Goal: Communication & Community: Answer question/provide support

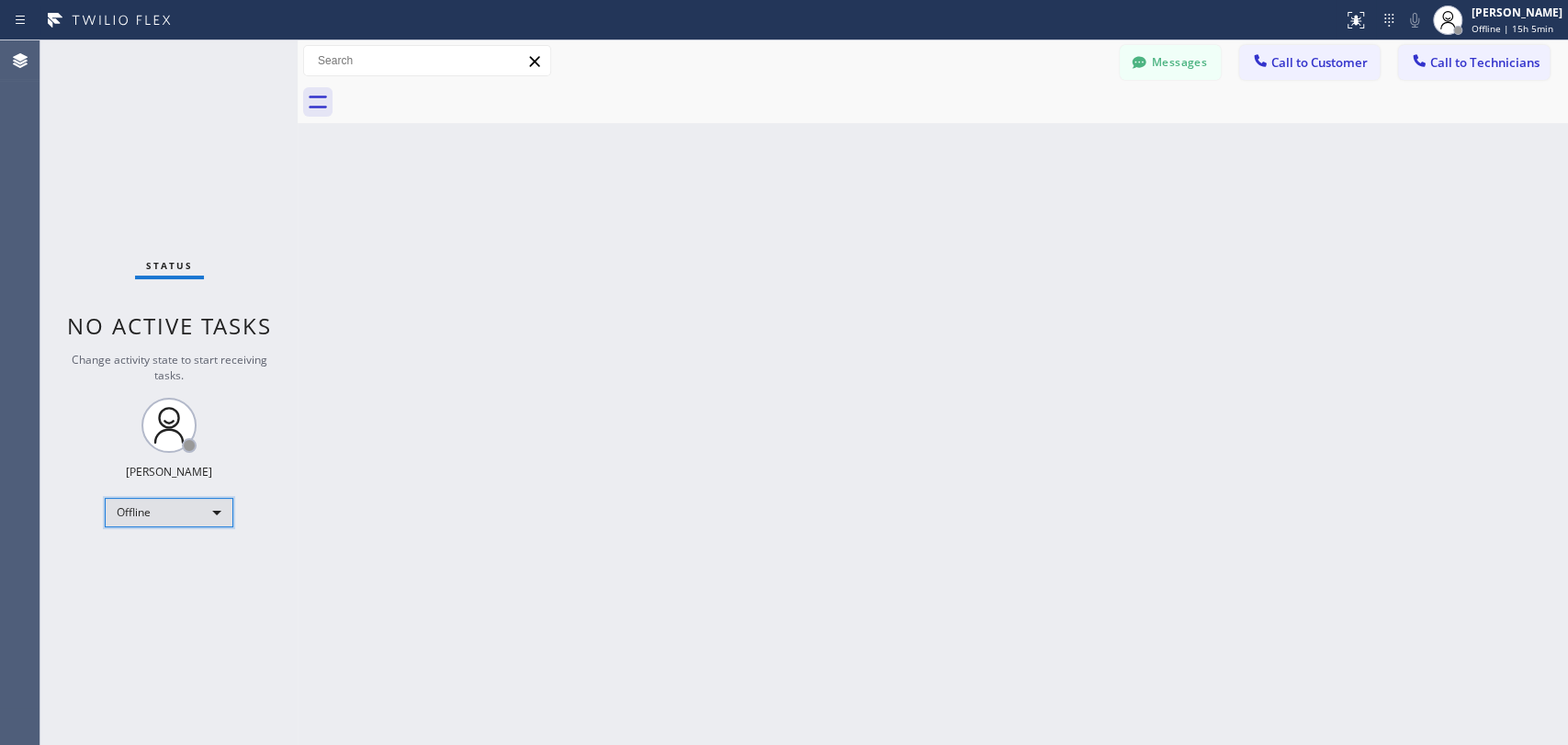
click at [157, 514] on div "Offline" at bounding box center [169, 512] width 129 height 30
click at [192, 560] on li "Available" at bounding box center [168, 558] width 125 height 22
click at [1356, 59] on span "Call to Technicians" at bounding box center [1484, 62] width 110 height 16
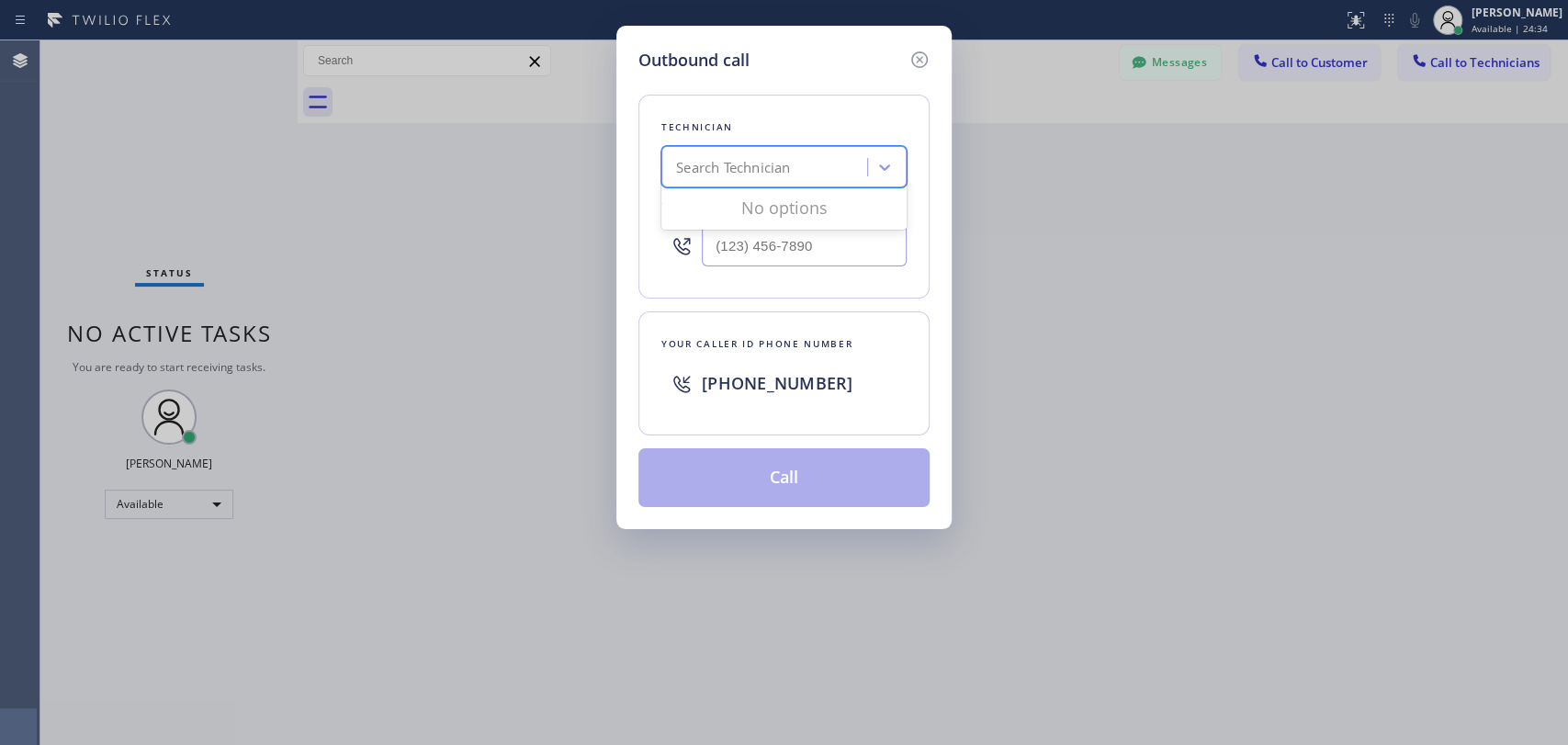
click at [753, 180] on div "Search Technician" at bounding box center [767, 167] width 200 height 32
type input "vadim"
click at [760, 215] on div "[PERSON_NAME]" at bounding box center [784, 206] width 245 height 33
type input "[PHONE_NUMBER]"
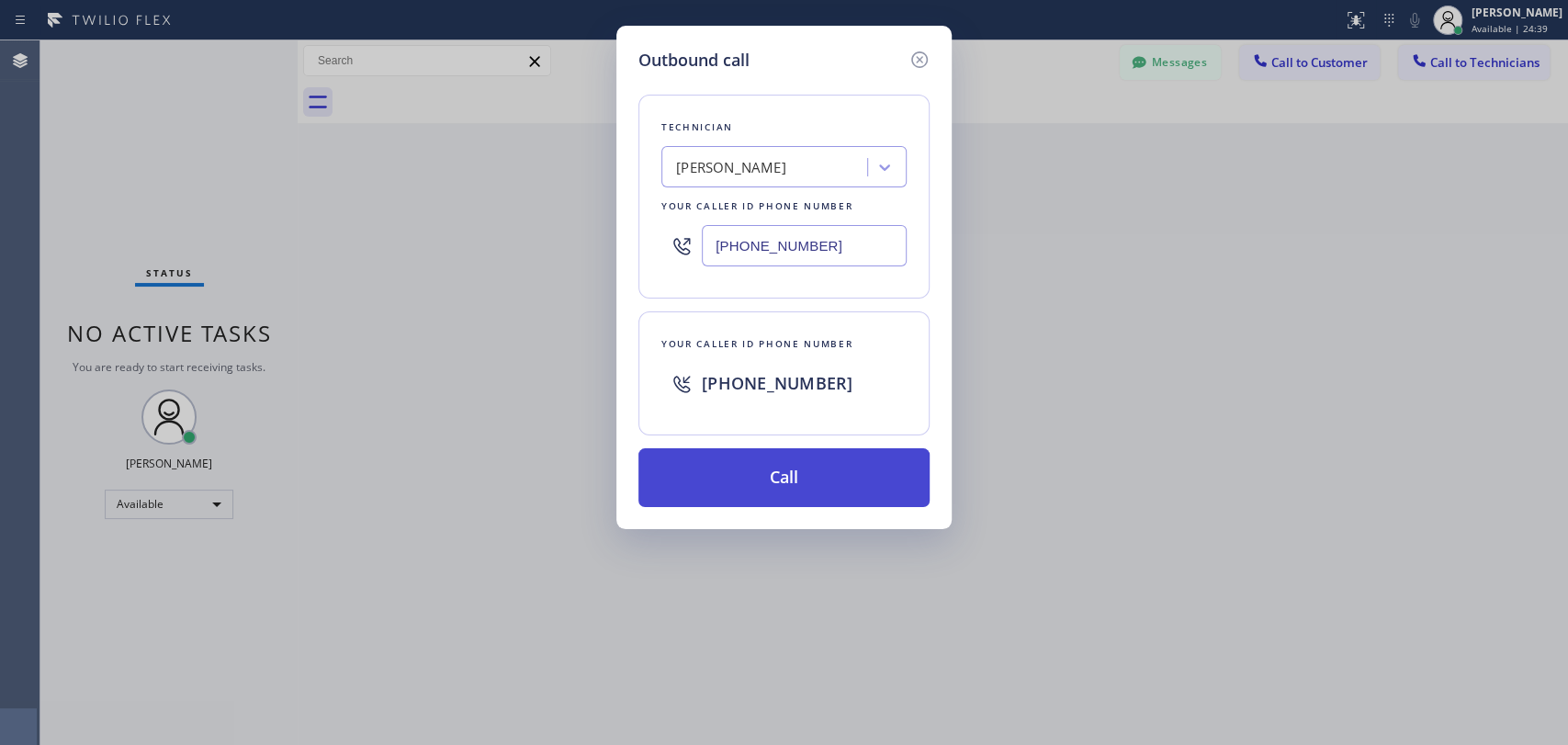
click at [745, 485] on button "Call" at bounding box center [784, 477] width 291 height 59
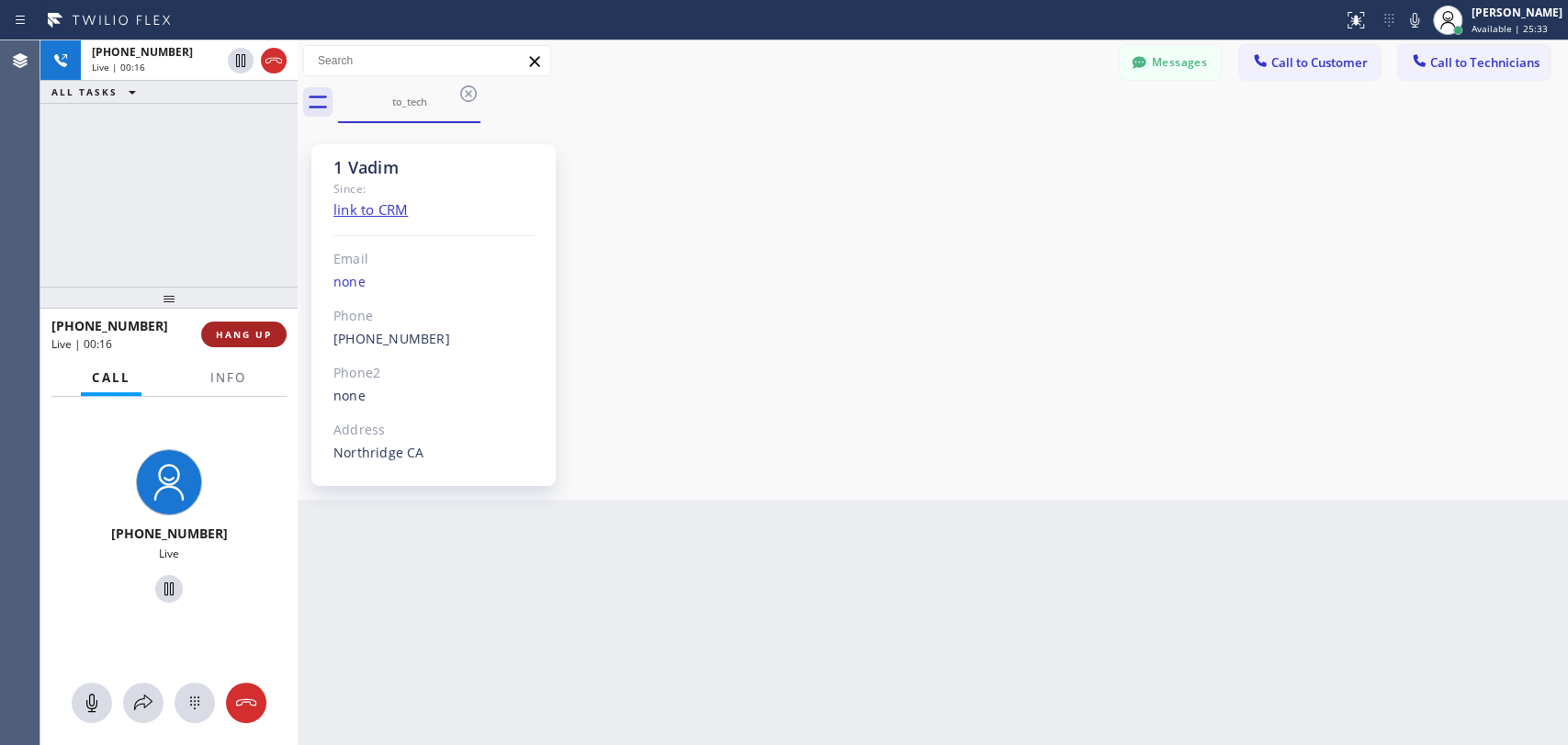
click at [223, 334] on span "HANG UP" at bounding box center [244, 334] width 56 height 12
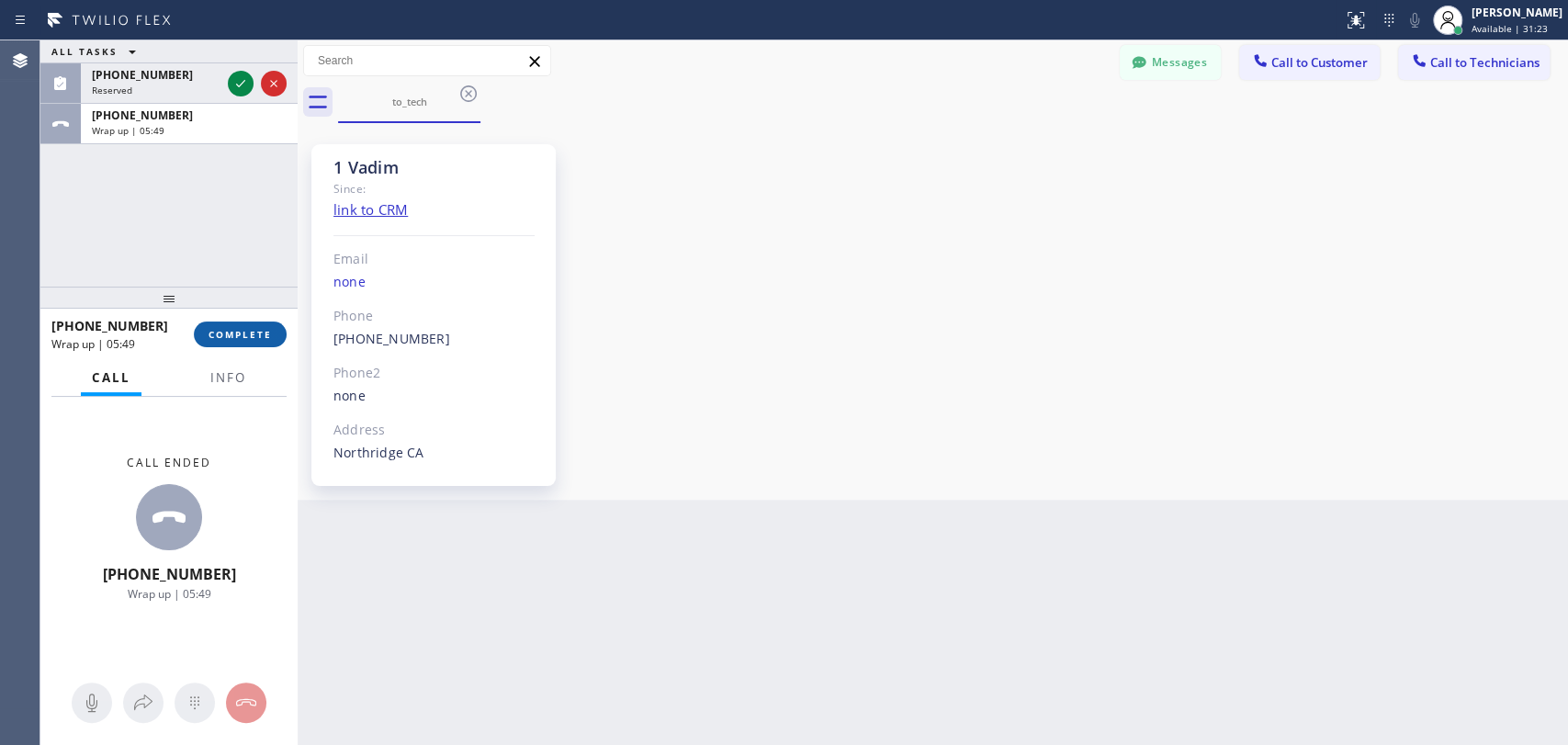
click at [255, 332] on span "COMPLETE" at bounding box center [240, 334] width 63 height 12
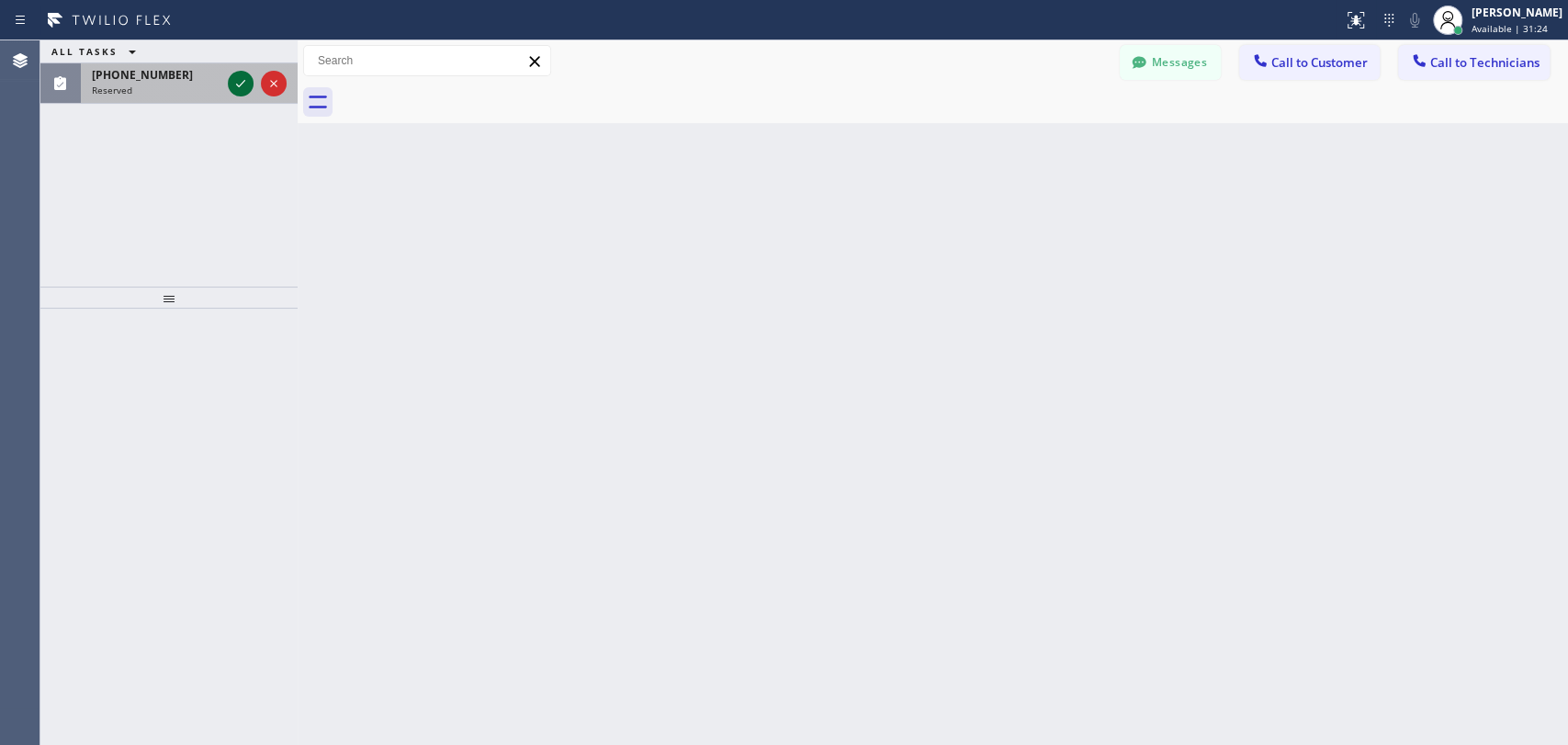
click at [238, 76] on icon at bounding box center [240, 83] width 22 height 22
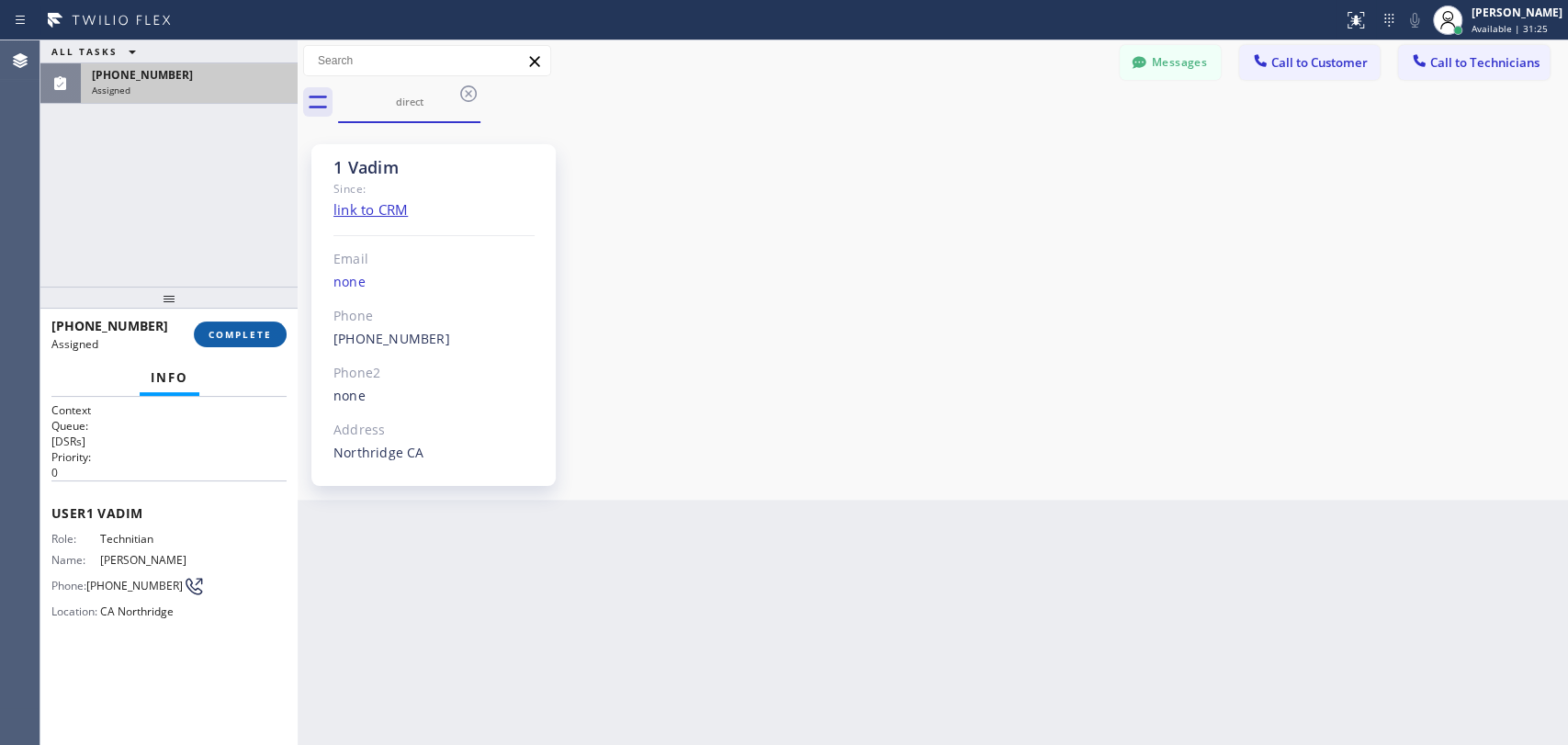
click at [239, 339] on span "COMPLETE" at bounding box center [240, 334] width 63 height 12
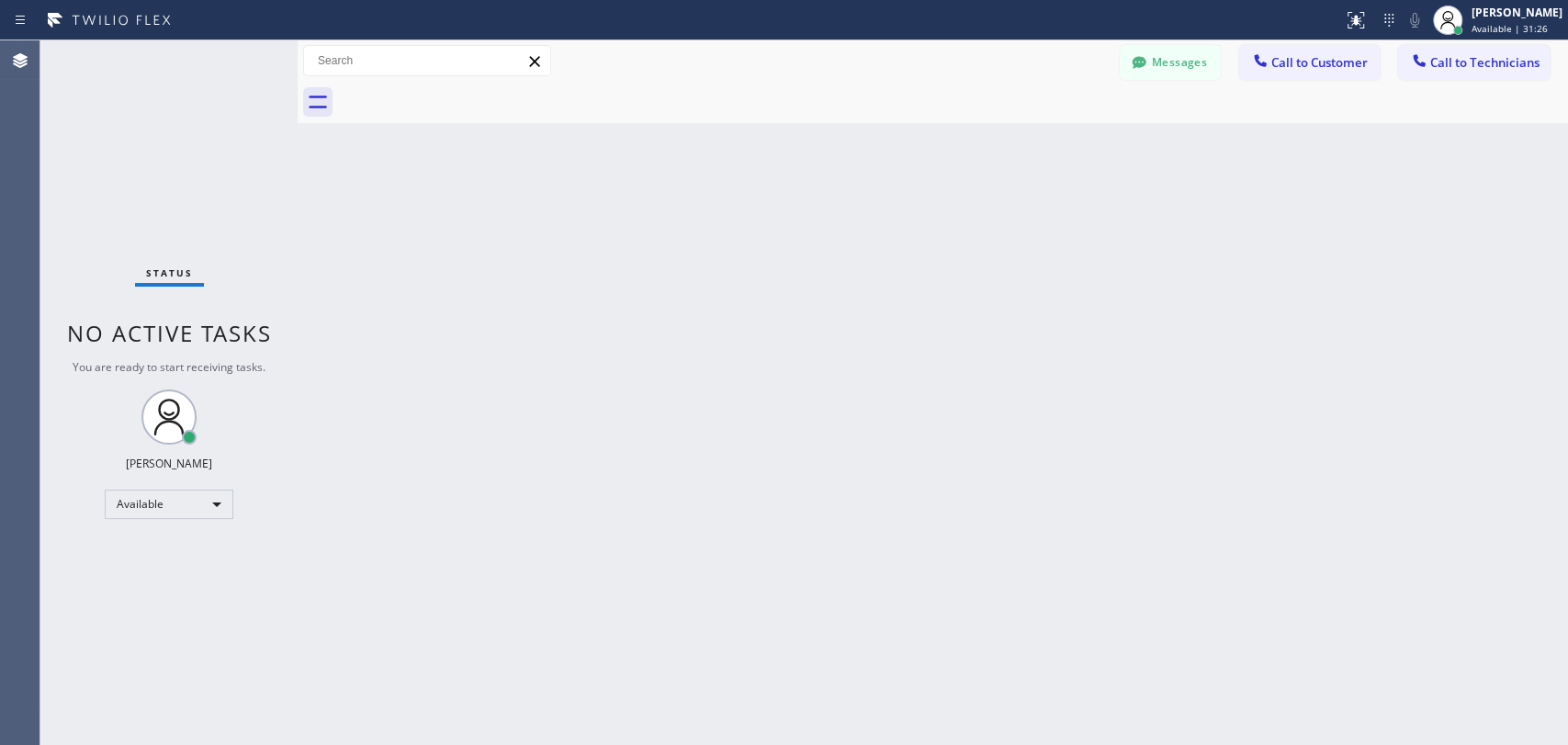
click at [1356, 45] on button "Call to Technicians" at bounding box center [1474, 62] width 152 height 35
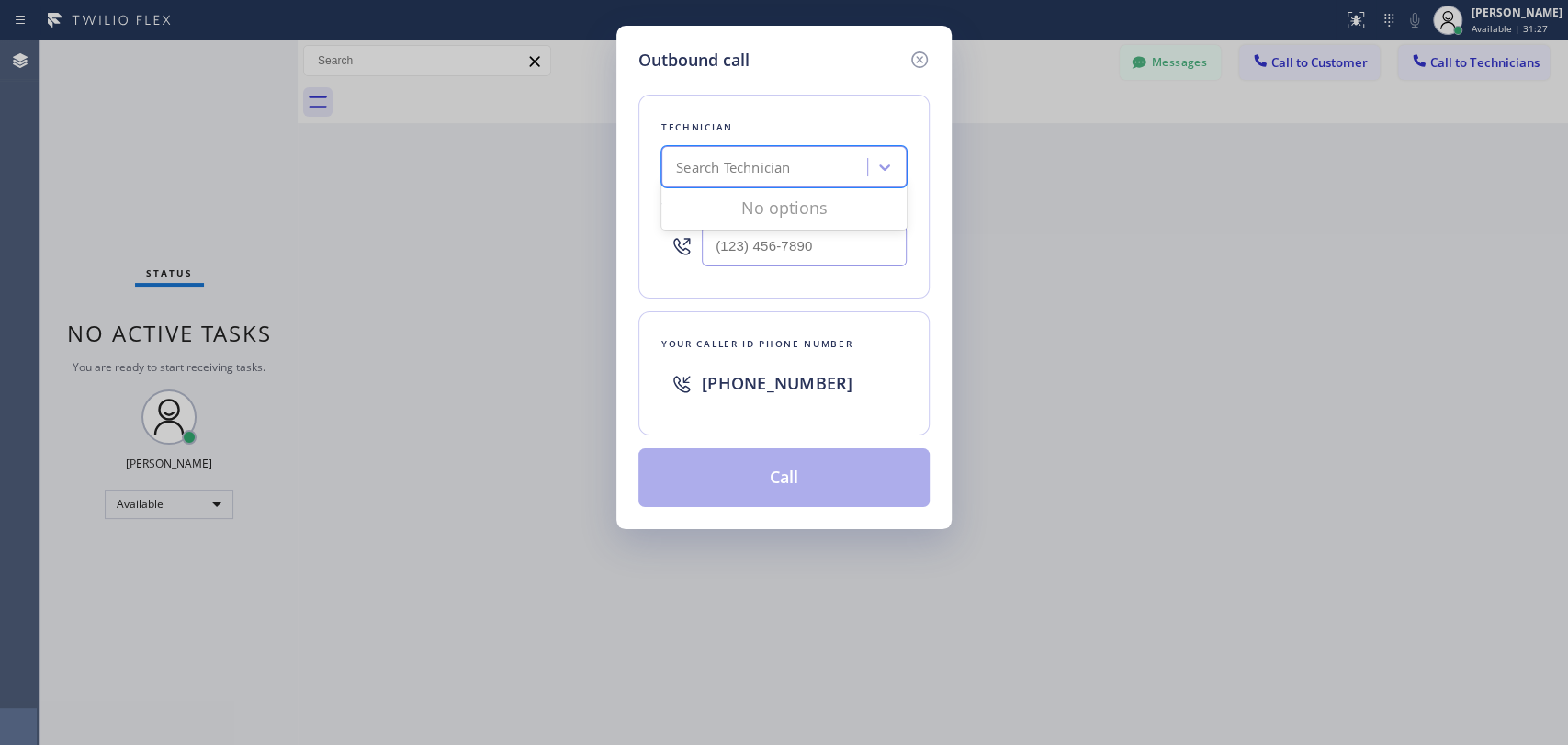
click at [725, 171] on div "Search Technician" at bounding box center [733, 167] width 113 height 21
type input "vadim"
click at [764, 201] on div "[PERSON_NAME]" at bounding box center [784, 206] width 245 height 33
type input "[PHONE_NUMBER]"
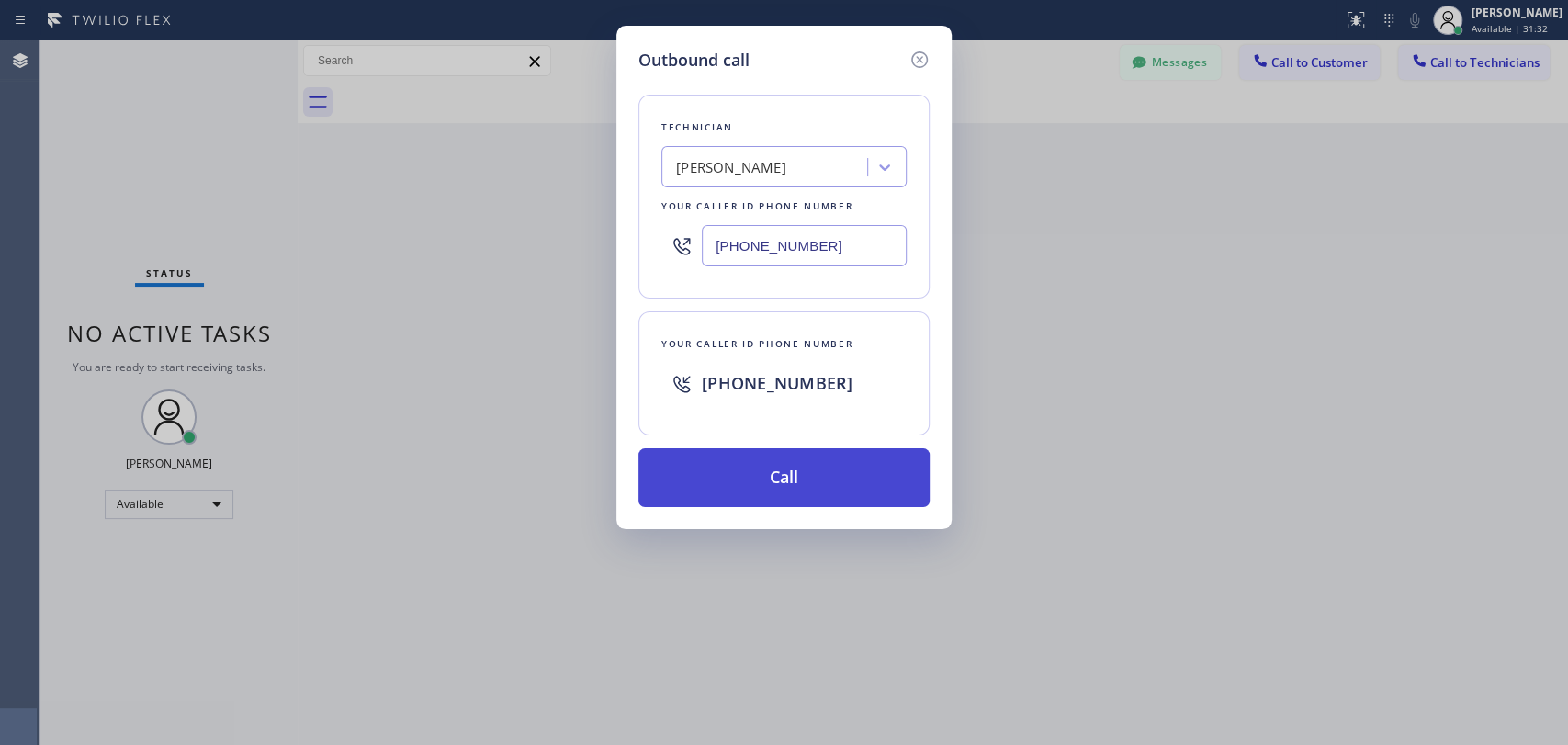
click at [785, 483] on button "Call" at bounding box center [784, 477] width 291 height 59
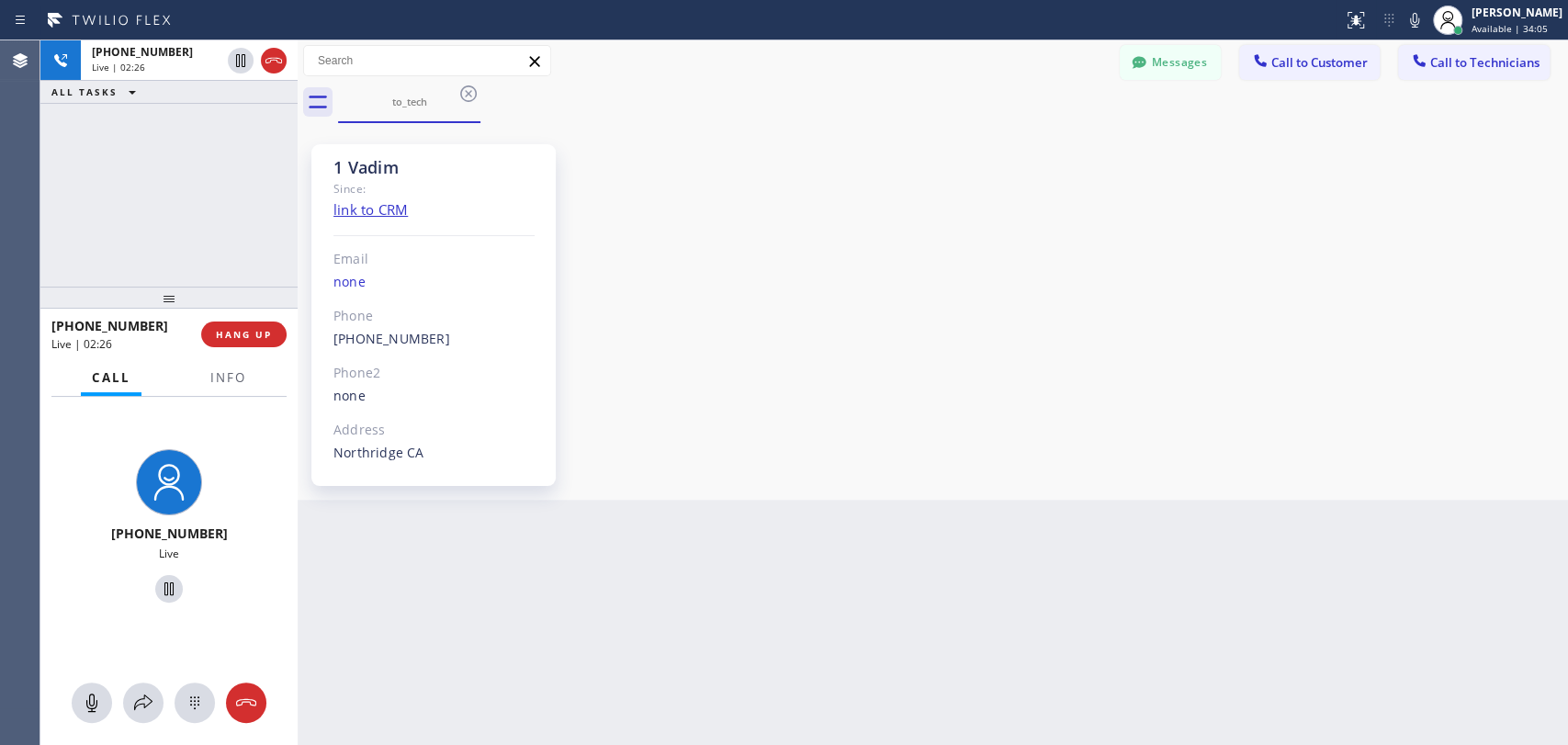
click at [206, 232] on div "[PHONE_NUMBER] Live | 02:26 ALL TASKS ALL TASKS ACTIVE TASKS TASKS IN WRAP UP" at bounding box center [168, 163] width 257 height 246
click at [264, 342] on button "HANG UP" at bounding box center [243, 334] width 86 height 26
click at [264, 340] on button "HANG UP" at bounding box center [243, 334] width 86 height 26
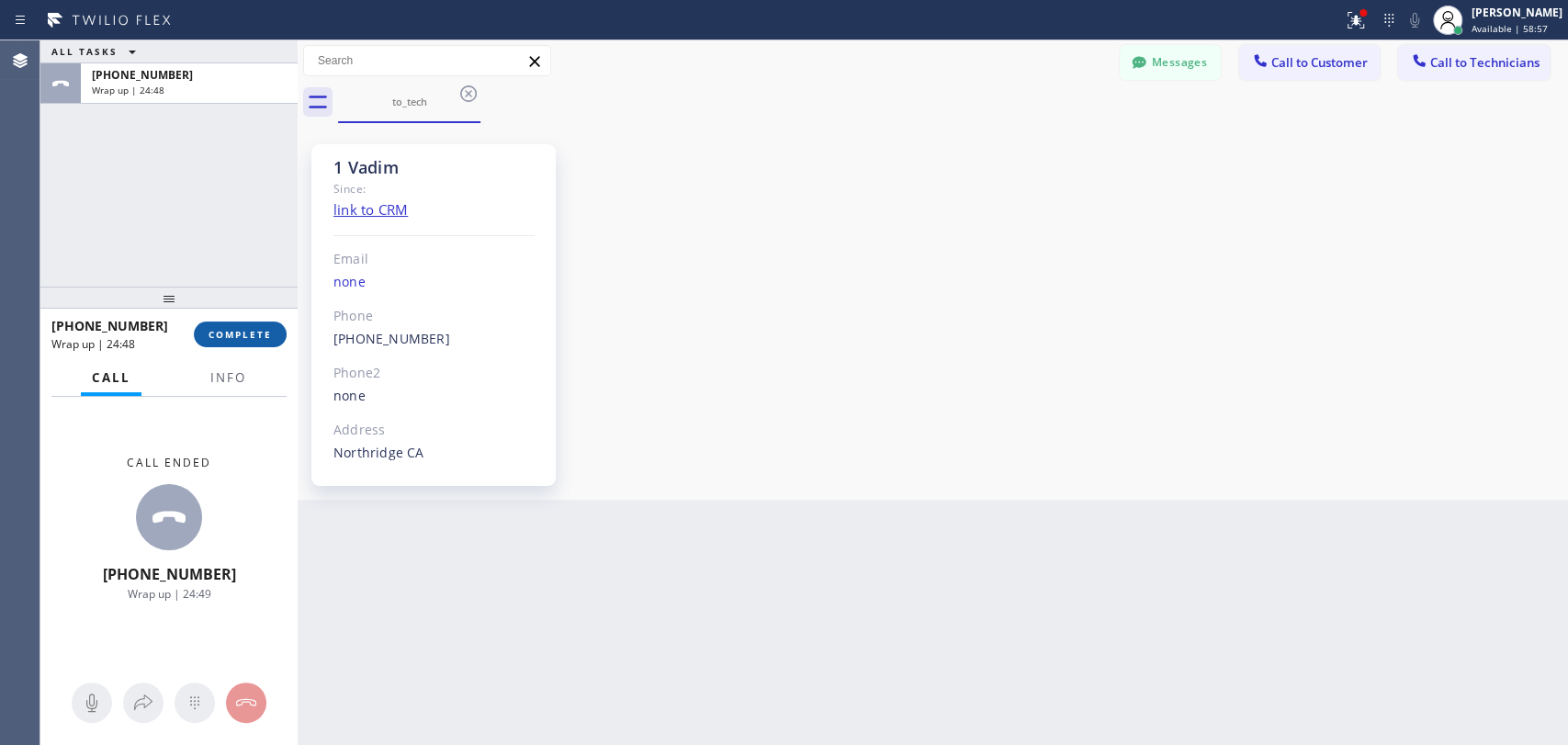
click at [250, 339] on span "COMPLETE" at bounding box center [240, 334] width 63 height 12
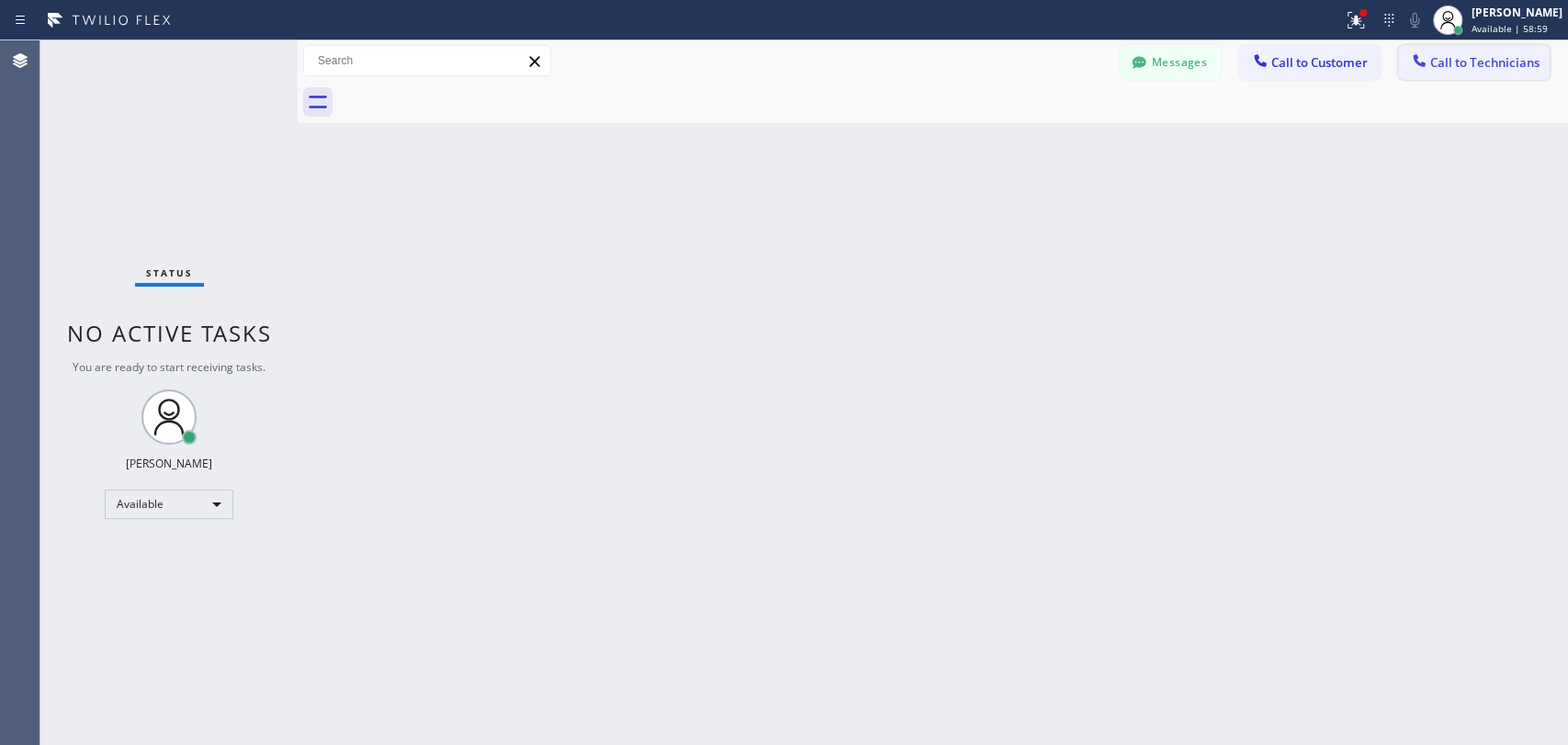
click at [1356, 68] on span "Call to Technicians" at bounding box center [1484, 62] width 110 height 16
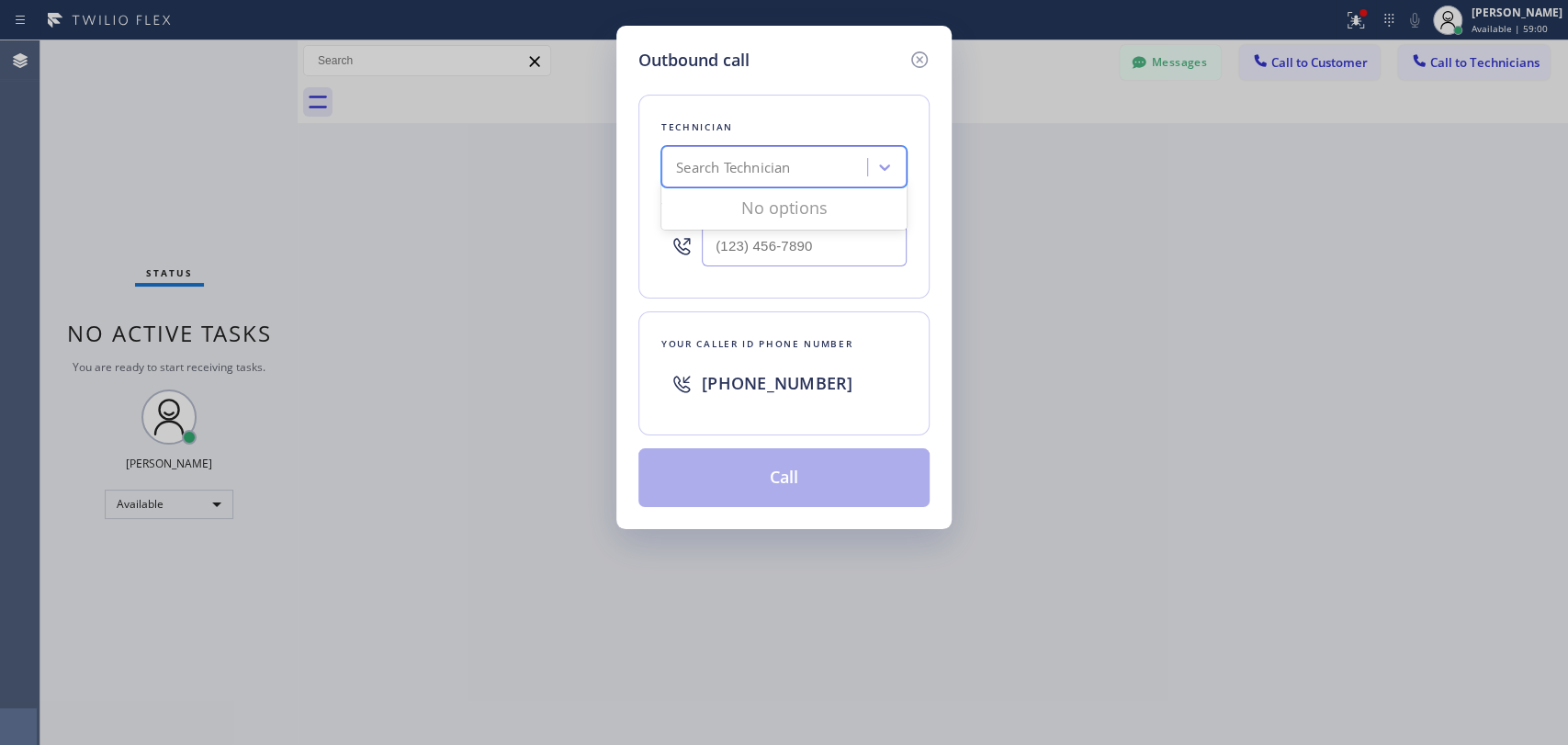
click at [779, 174] on div "Search Technician" at bounding box center [733, 167] width 113 height 21
type input "[PERSON_NAME]"
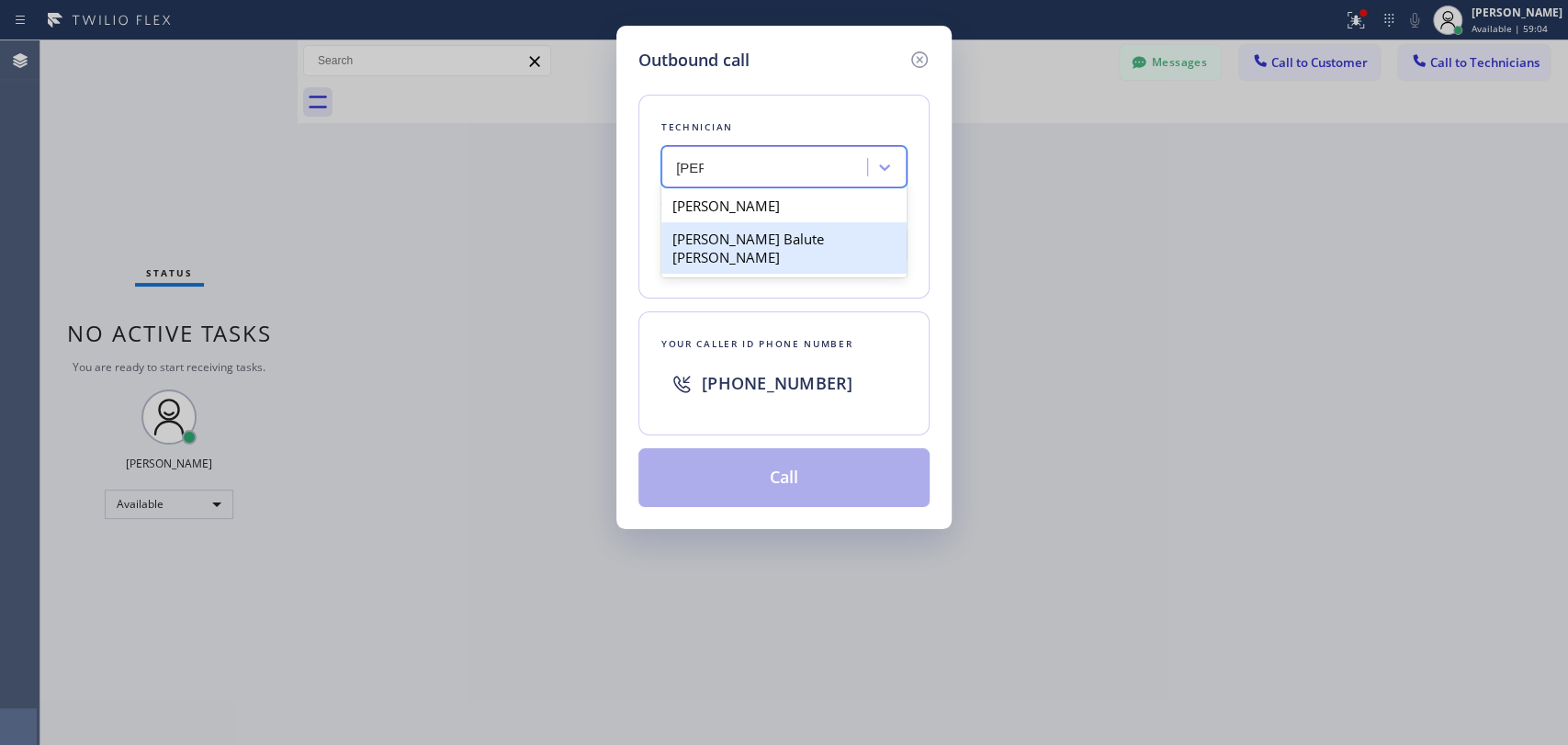
click at [797, 240] on div "[PERSON_NAME] Balute [PERSON_NAME]" at bounding box center [784, 247] width 245 height 51
type input "[PHONE_NUMBER]"
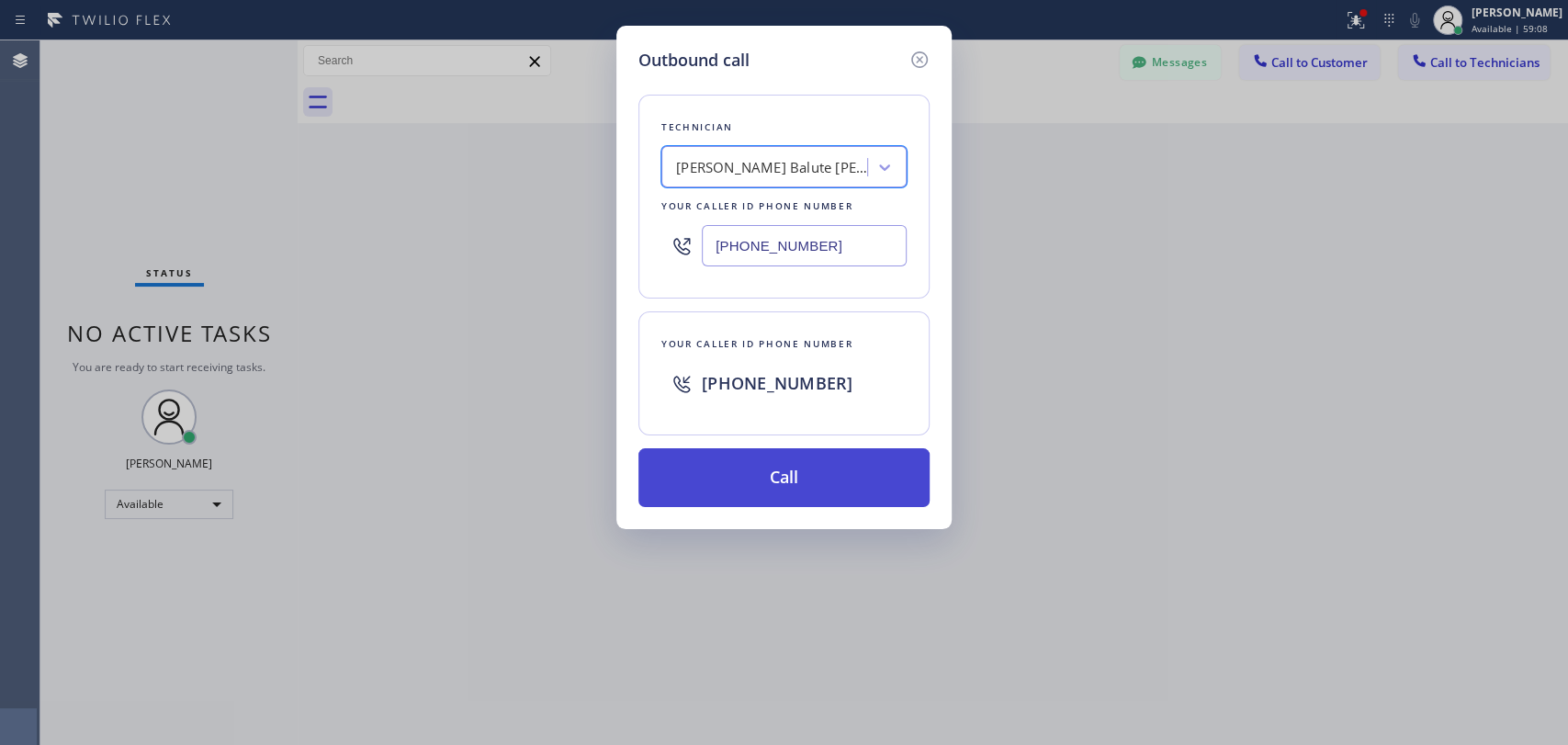
click at [868, 503] on button "Call" at bounding box center [784, 477] width 291 height 59
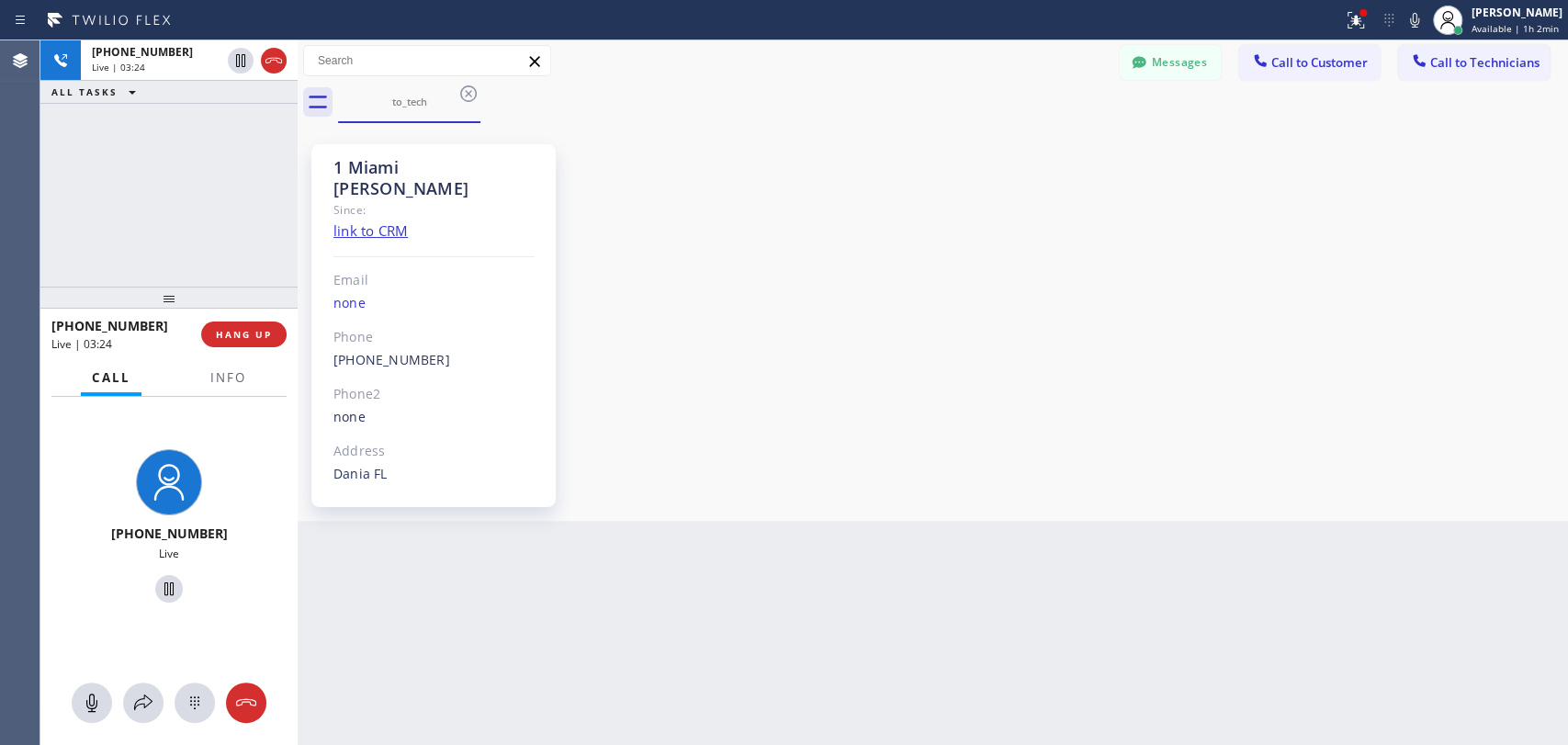
click at [1356, 321] on div "1 Miami [PERSON_NAME] Since: link to CRM Email none Phone [PHONE_NUMBER] Outbou…" at bounding box center [933, 322] width 1261 height 388
click at [247, 231] on div "[PHONE_NUMBER] Live | 03:25 ALL TASKS ALL TASKS ACTIVE TASKS TASKS IN WRAP UP" at bounding box center [168, 163] width 257 height 246
click at [234, 271] on div "[PHONE_NUMBER] Live | 03:28 ALL TASKS ALL TASKS ACTIVE TASKS TASKS IN WRAP UP" at bounding box center [168, 163] width 257 height 246
click at [239, 335] on span "HANG UP" at bounding box center [244, 334] width 56 height 12
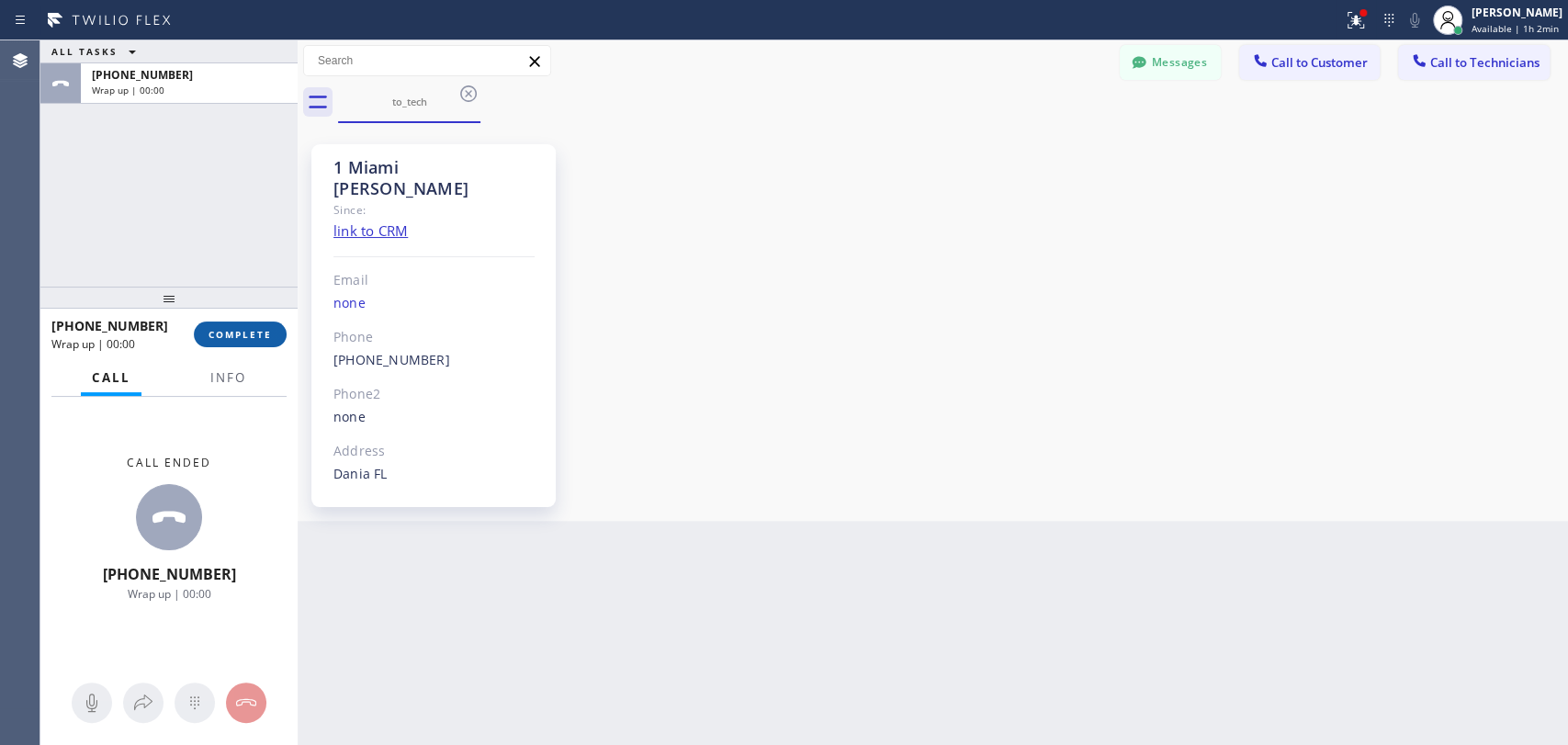
click at [238, 334] on span "COMPLETE" at bounding box center [240, 334] width 63 height 12
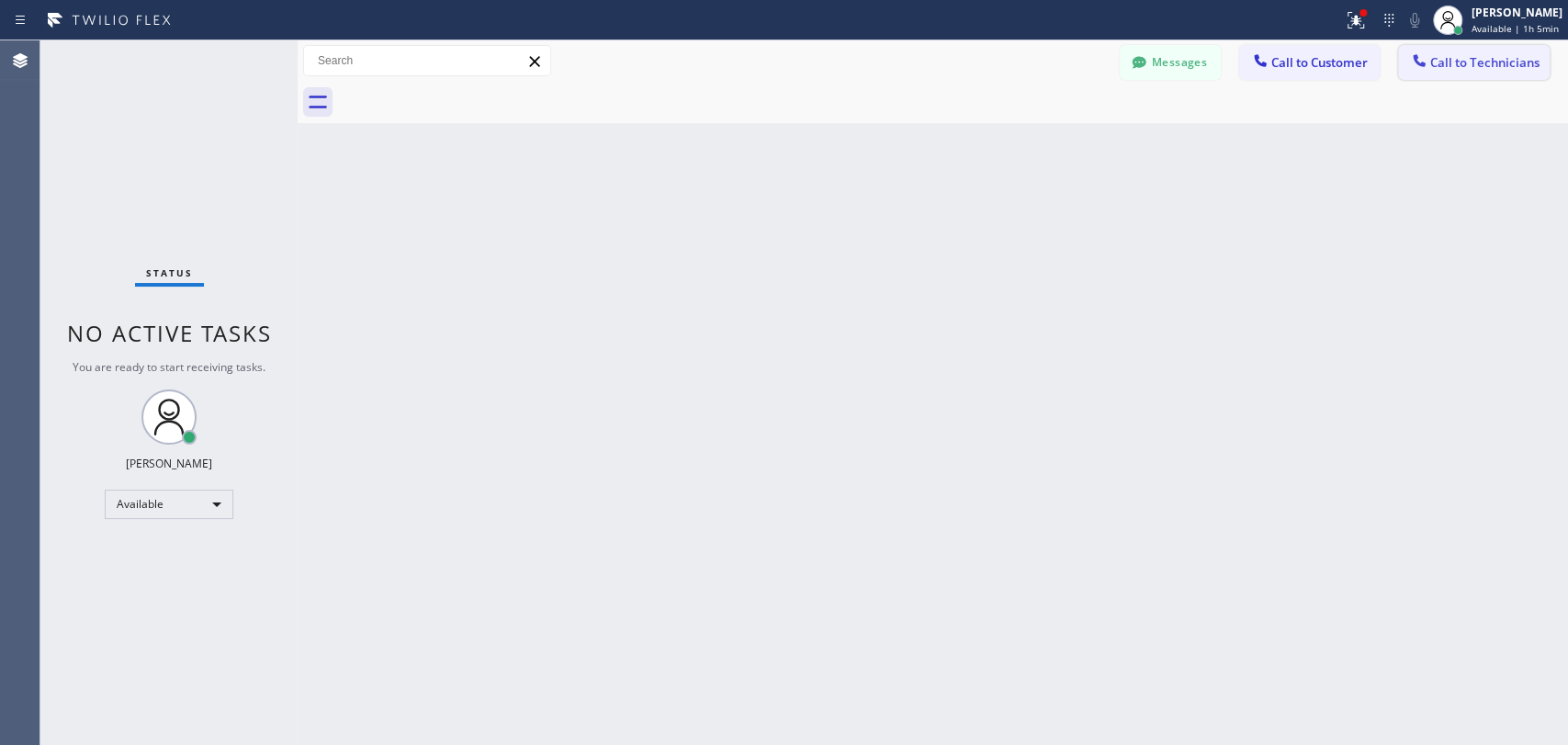
click at [1356, 72] on button "Call to Technicians" at bounding box center [1474, 62] width 152 height 35
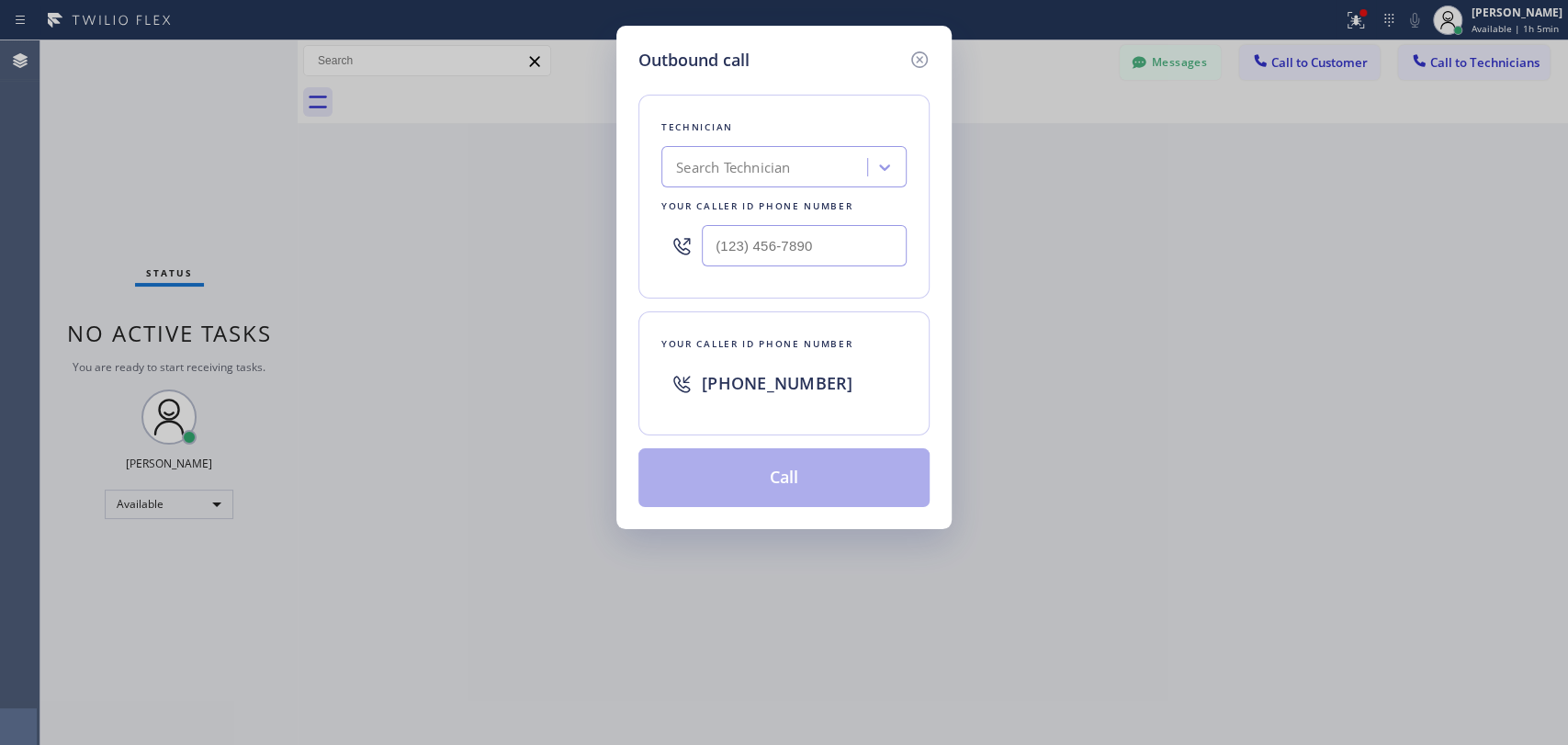
click at [866, 180] on div "Search Technician" at bounding box center [767, 167] width 200 height 32
type input "[PERSON_NAME]"
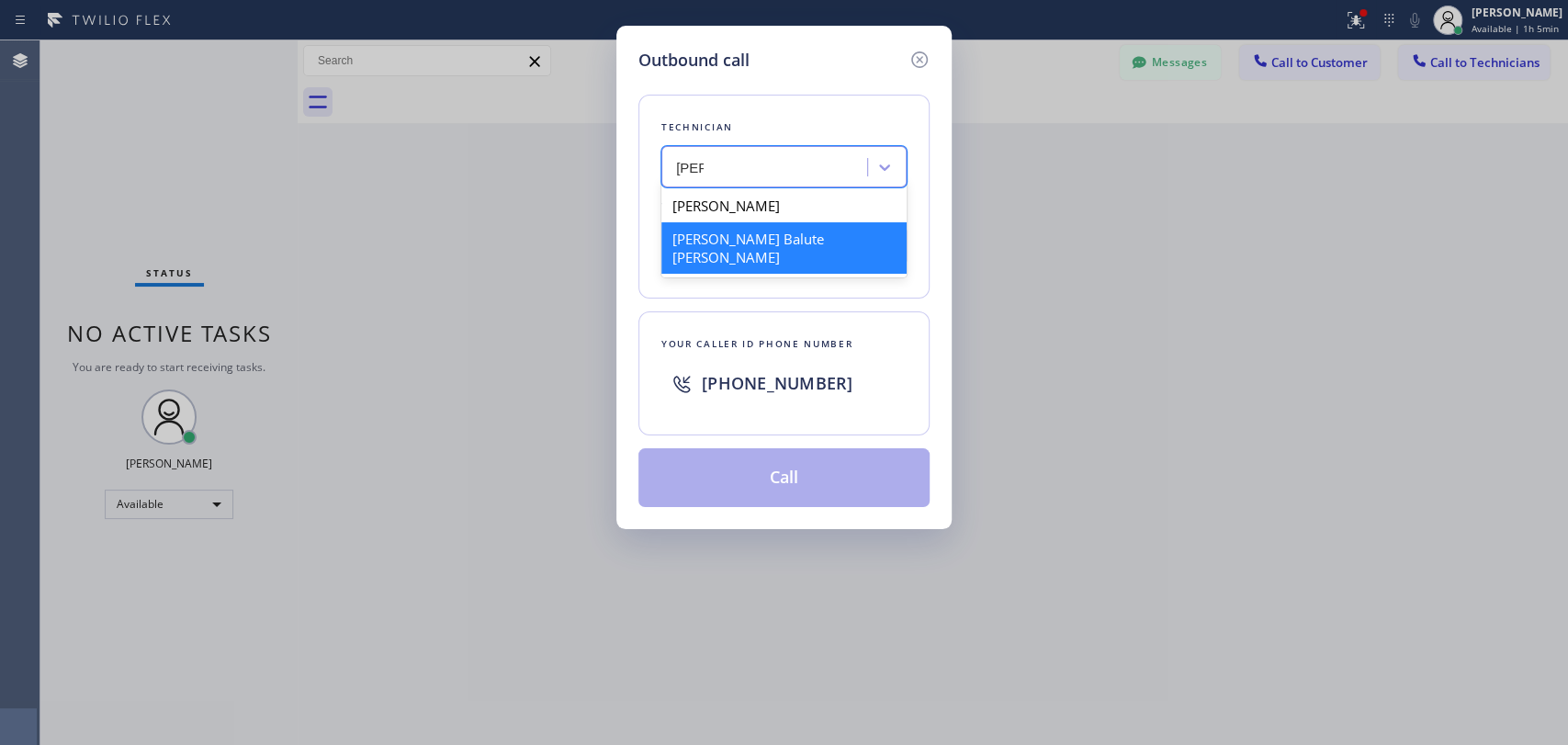
click at [765, 239] on div "[PERSON_NAME] Balute [PERSON_NAME]" at bounding box center [784, 247] width 245 height 51
type input "[PHONE_NUMBER]"
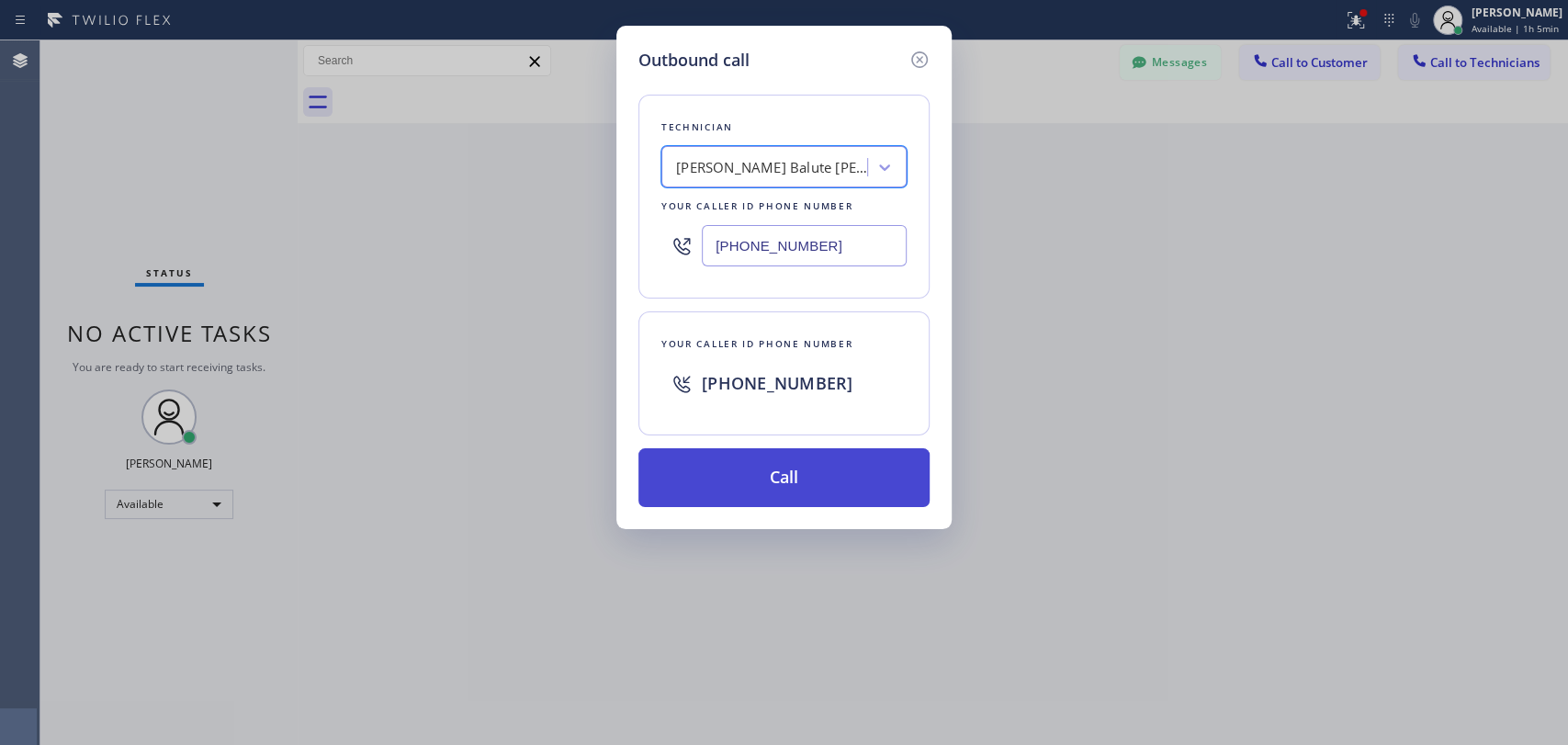
click at [748, 476] on button "Call" at bounding box center [784, 477] width 291 height 59
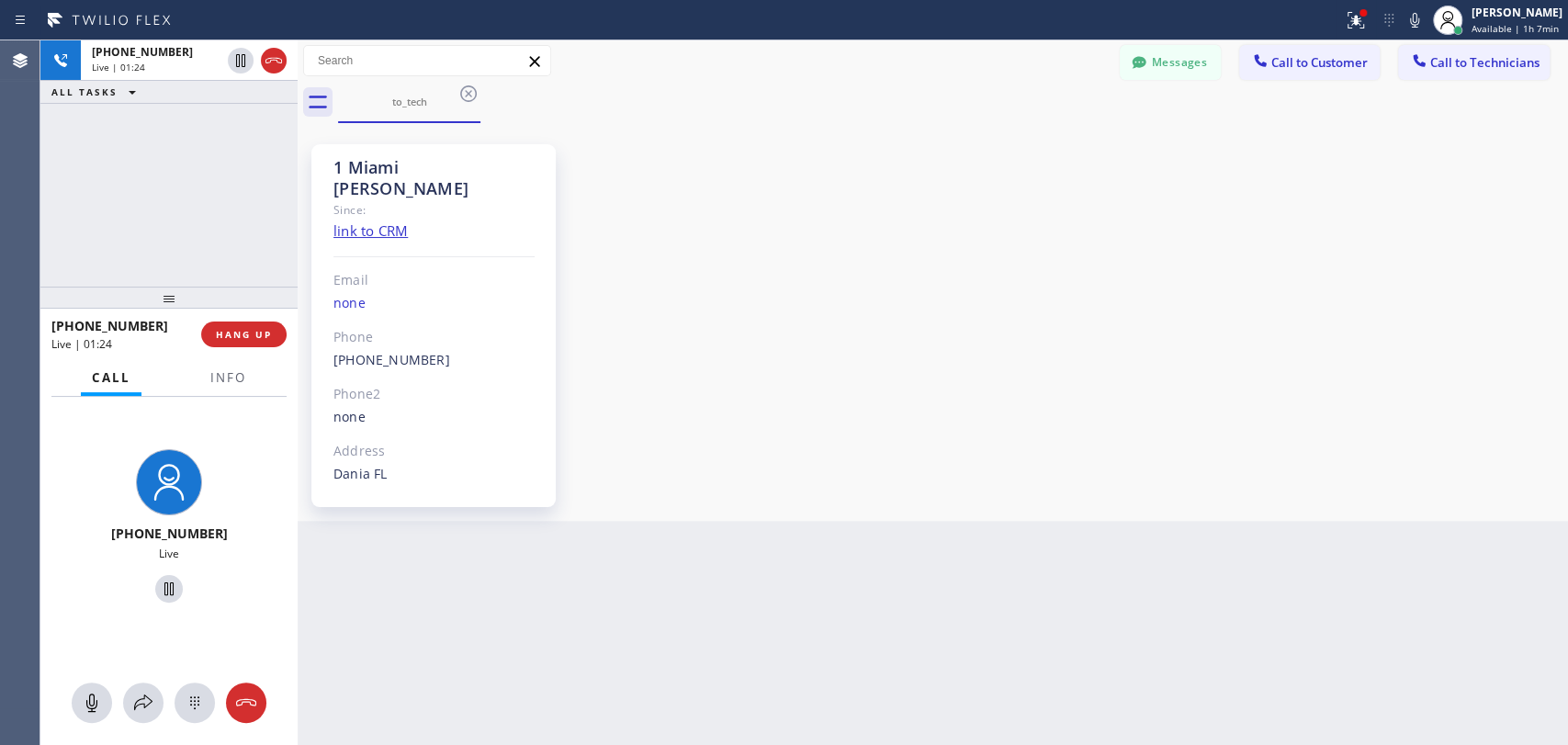
click at [1314, 257] on div "1 Miami [PERSON_NAME] Since: link to CRM Email none Phone [PHONE_NUMBER] Outbou…" at bounding box center [933, 322] width 1261 height 388
click at [256, 191] on div "[PHONE_NUMBER] Live | 01:25 ALL TASKS ALL TASKS ACTIVE TASKS TASKS IN WRAP UP" at bounding box center [168, 163] width 257 height 246
click at [269, 328] on span "HANG UP" at bounding box center [244, 334] width 56 height 12
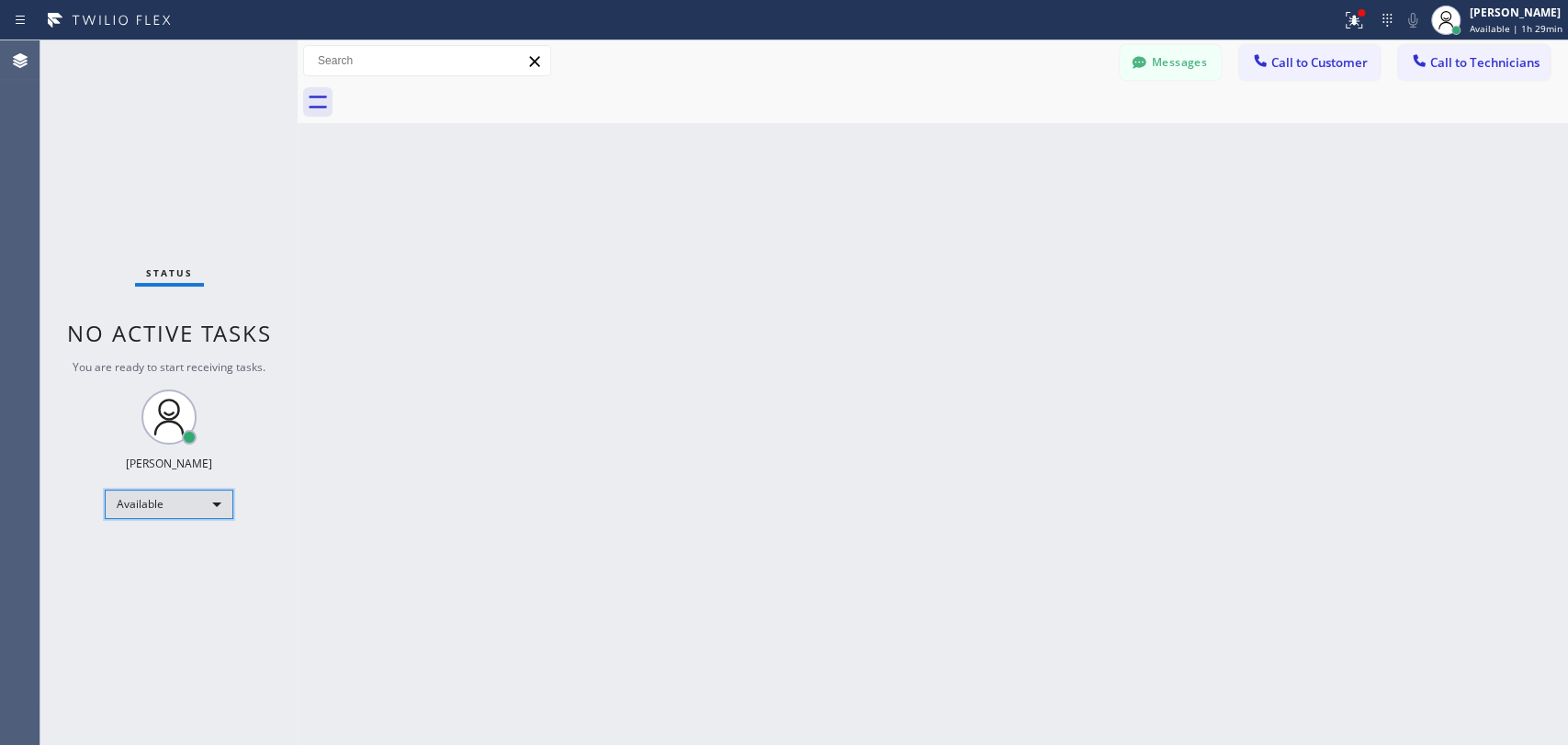
click at [149, 502] on div "Available" at bounding box center [169, 504] width 129 height 30
click at [161, 518] on li "Offline" at bounding box center [168, 528] width 125 height 22
